Goal: Purchase product/service

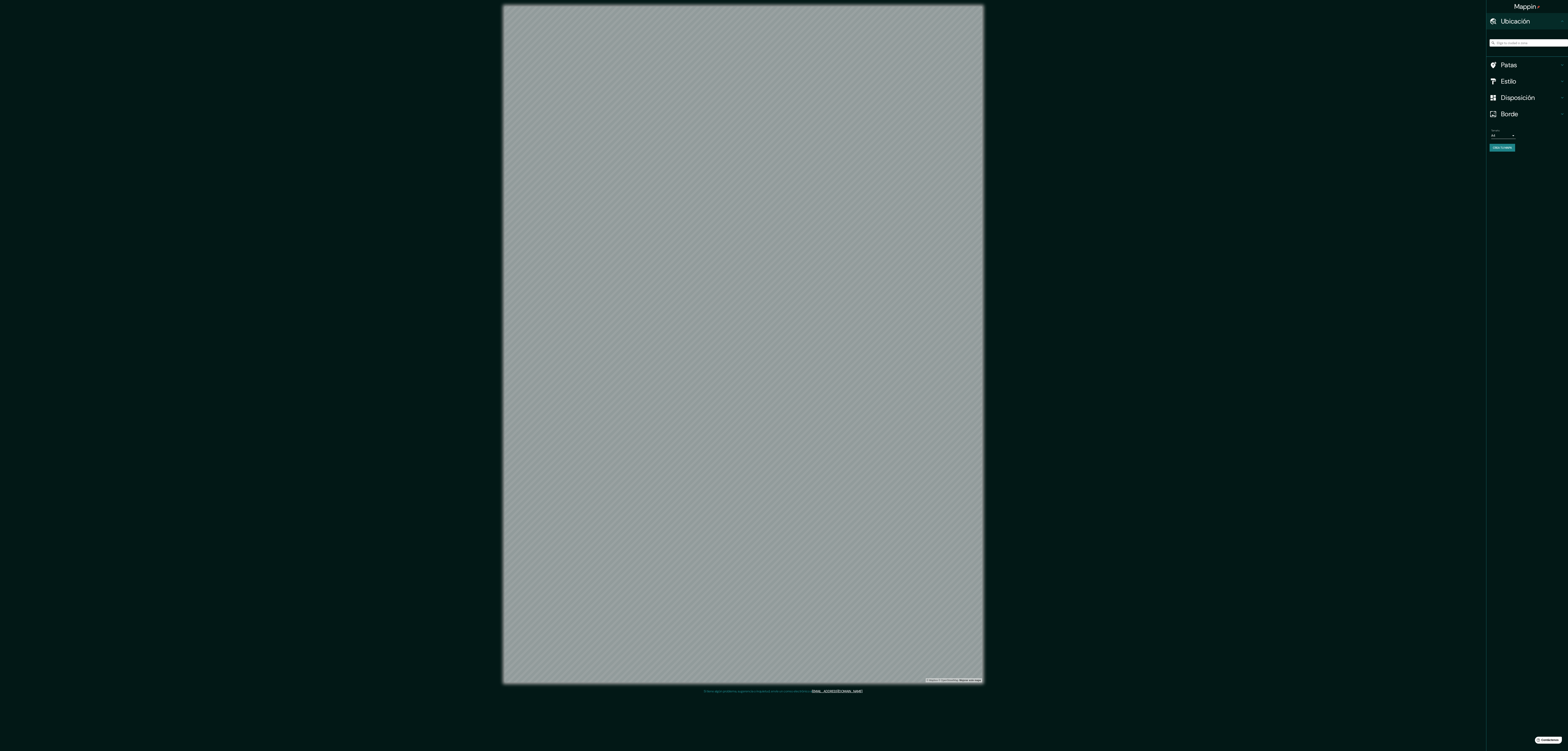
click at [1513, 37] on div at bounding box center [1528, 43] width 79 height 21
click at [1513, 40] on input "Elige tu ciudad o zona" at bounding box center [1528, 43] width 79 height 7
click at [1484, 626] on div "Mappin Ubicación [GEOGRAPHIC_DATA], [US_STATE], [GEOGRAPHIC_DATA] Patas Estilo …" at bounding box center [784, 348] width 1568 height 696
click at [1466, 551] on div "Mappin Ubicación [GEOGRAPHIC_DATA], [US_STATE], [GEOGRAPHIC_DATA] Patas Estilo …" at bounding box center [784, 348] width 1568 height 696
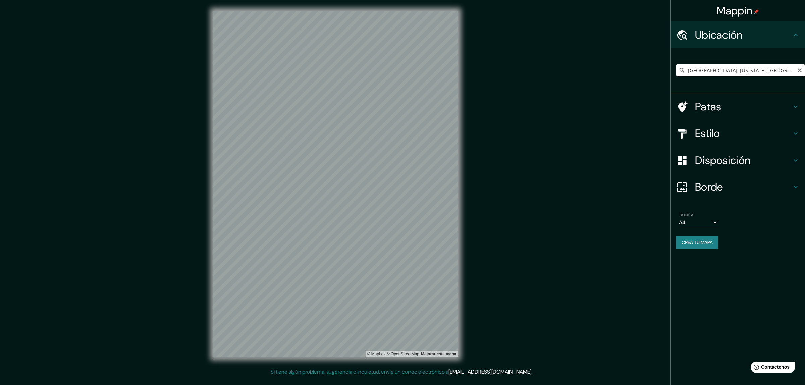
click at [718, 71] on input "[GEOGRAPHIC_DATA], [US_STATE], [GEOGRAPHIC_DATA]" at bounding box center [740, 70] width 129 height 12
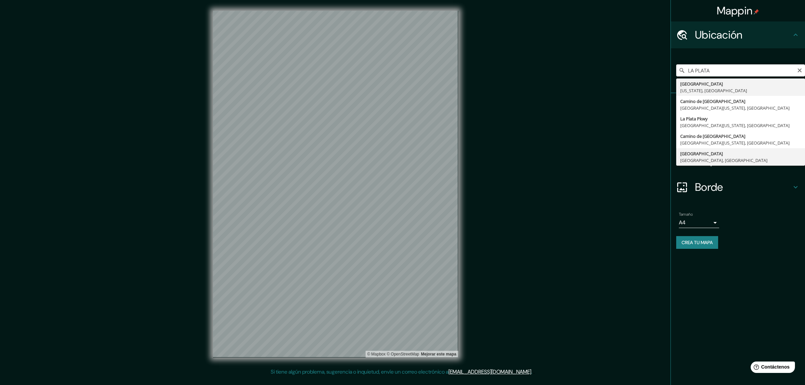
type input "[GEOGRAPHIC_DATA], [GEOGRAPHIC_DATA], [GEOGRAPHIC_DATA]"
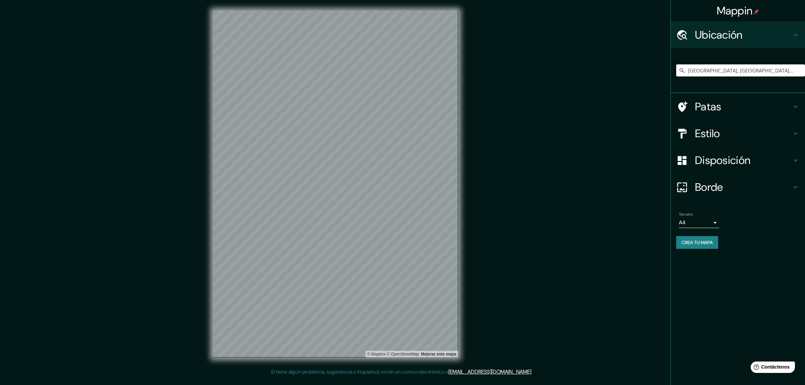
click at [712, 217] on body "Mappin Ubicación [GEOGRAPHIC_DATA], [GEOGRAPHIC_DATA], [GEOGRAPHIC_DATA] Patas …" at bounding box center [402, 192] width 805 height 385
click at [700, 249] on li "A3" at bounding box center [699, 249] width 40 height 12
click at [731, 161] on font "Disposición" at bounding box center [722, 160] width 55 height 14
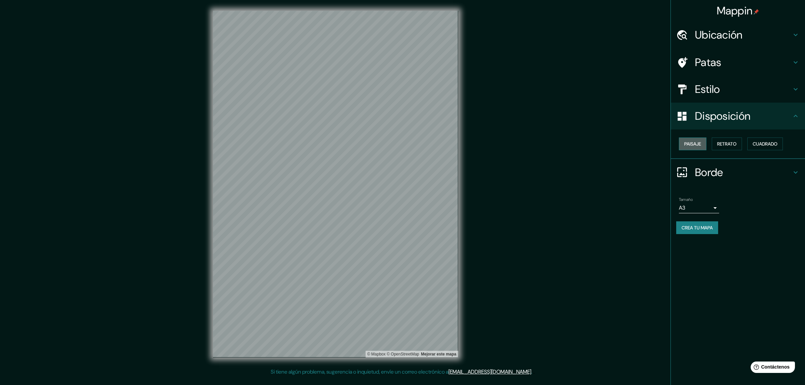
click at [705, 143] on button "Paisaje" at bounding box center [693, 144] width 28 height 13
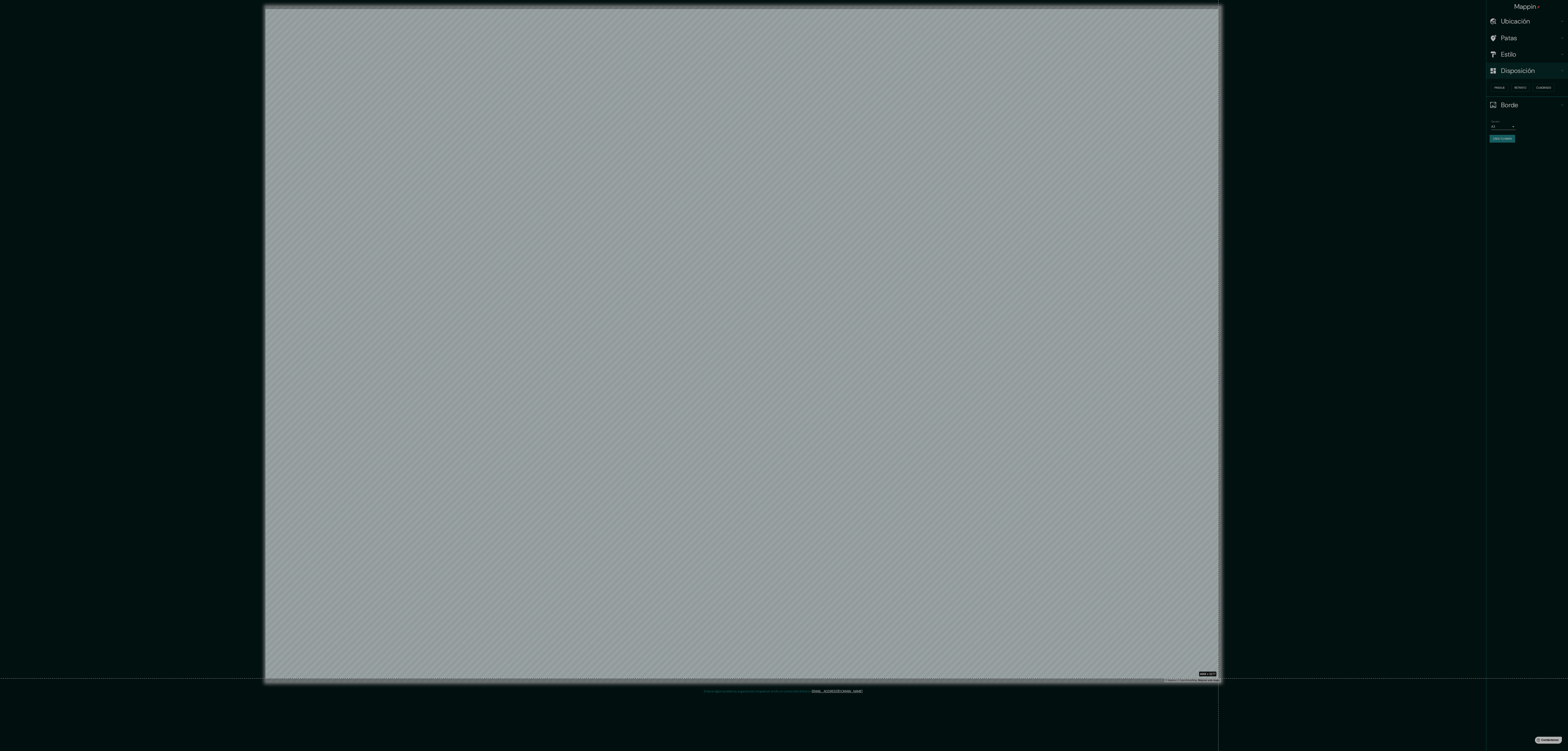
drag, startPoint x: 265, startPoint y: 9, endPoint x: 1219, endPoint y: 679, distance: 1165.8
